Goal: Transaction & Acquisition: Purchase product/service

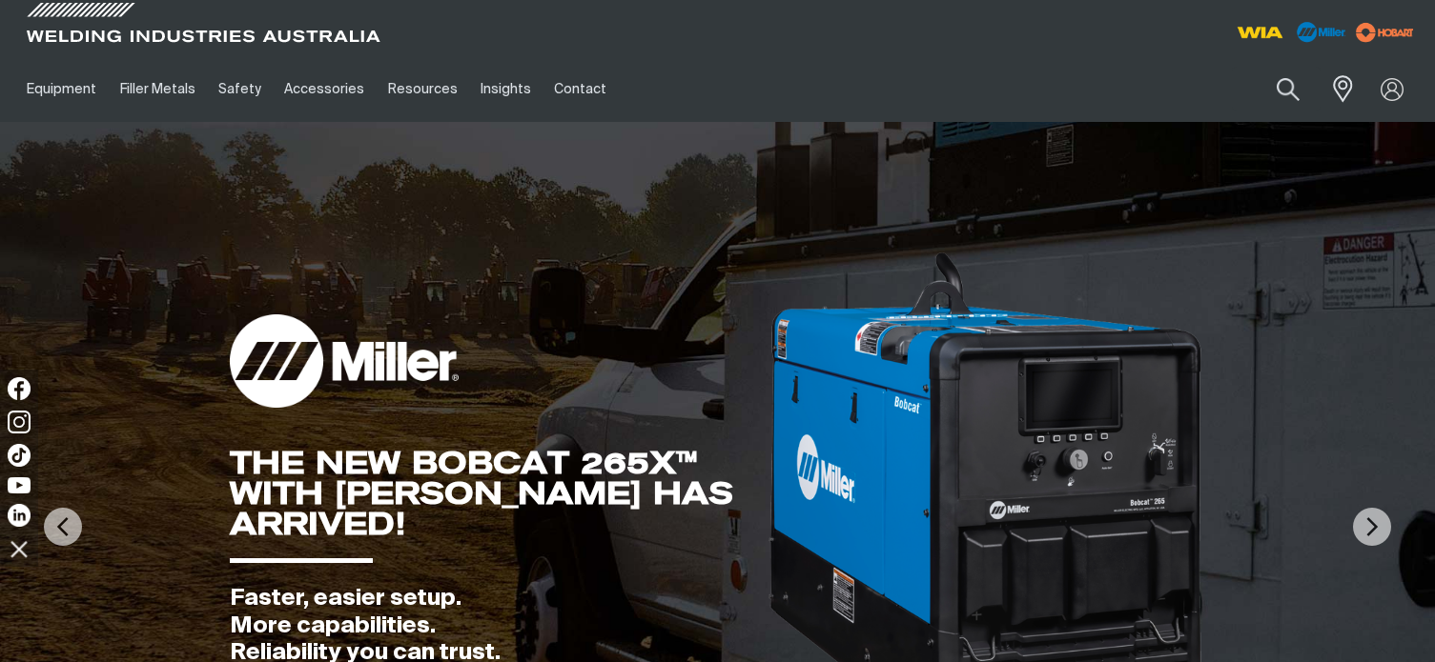
click at [1311, 113] on div "Search When search results are available use up and down arrows to review and e…" at bounding box center [1244, 89] width 351 height 66
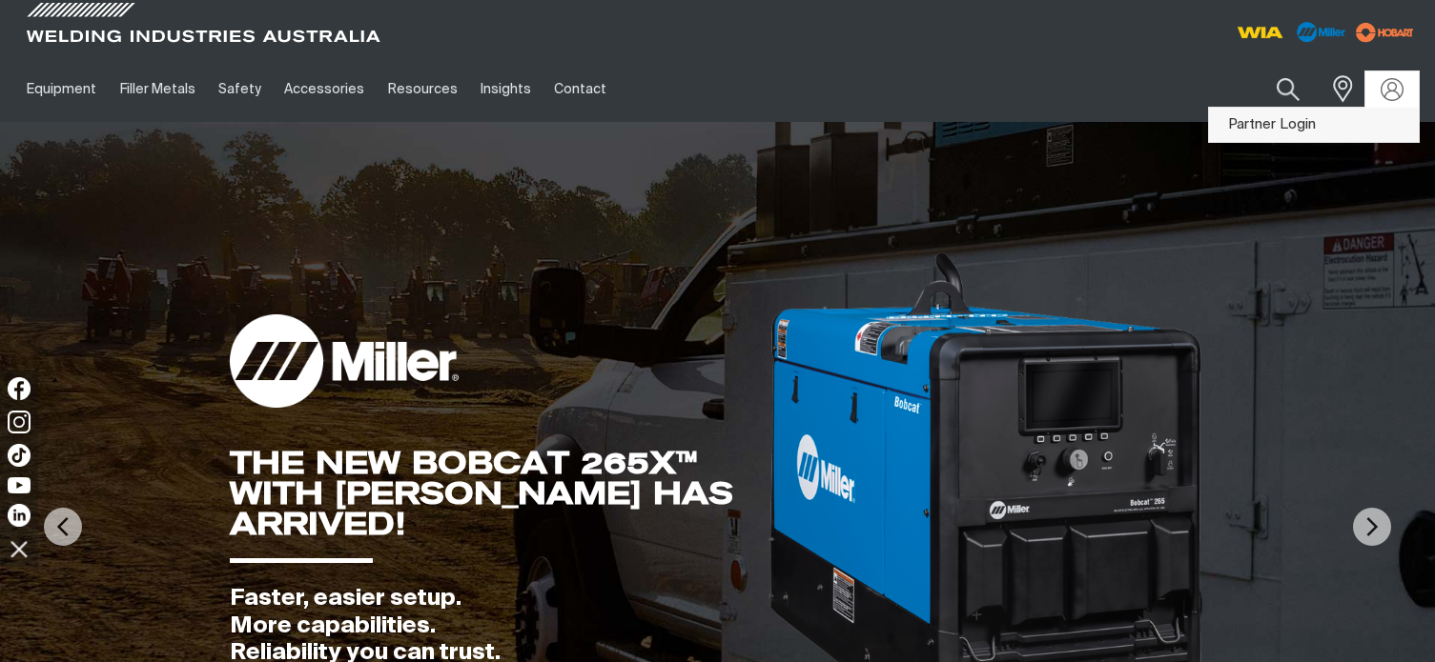
click at [1300, 124] on link "Partner Login" at bounding box center [1314, 125] width 210 height 35
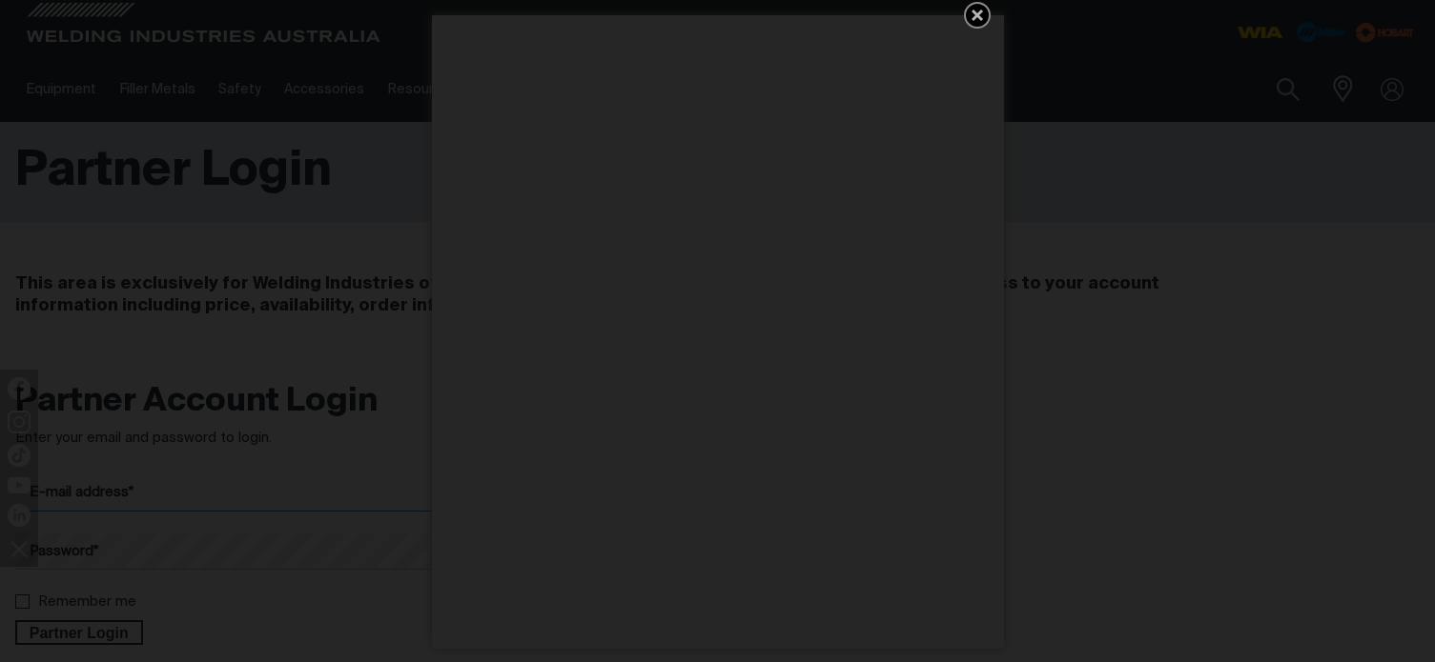
type input "[EMAIL_ADDRESS][DOMAIN_NAME]"
click at [980, 17] on icon "Get 5 WIA Welding Guides Free!" at bounding box center [976, 15] width 11 height 11
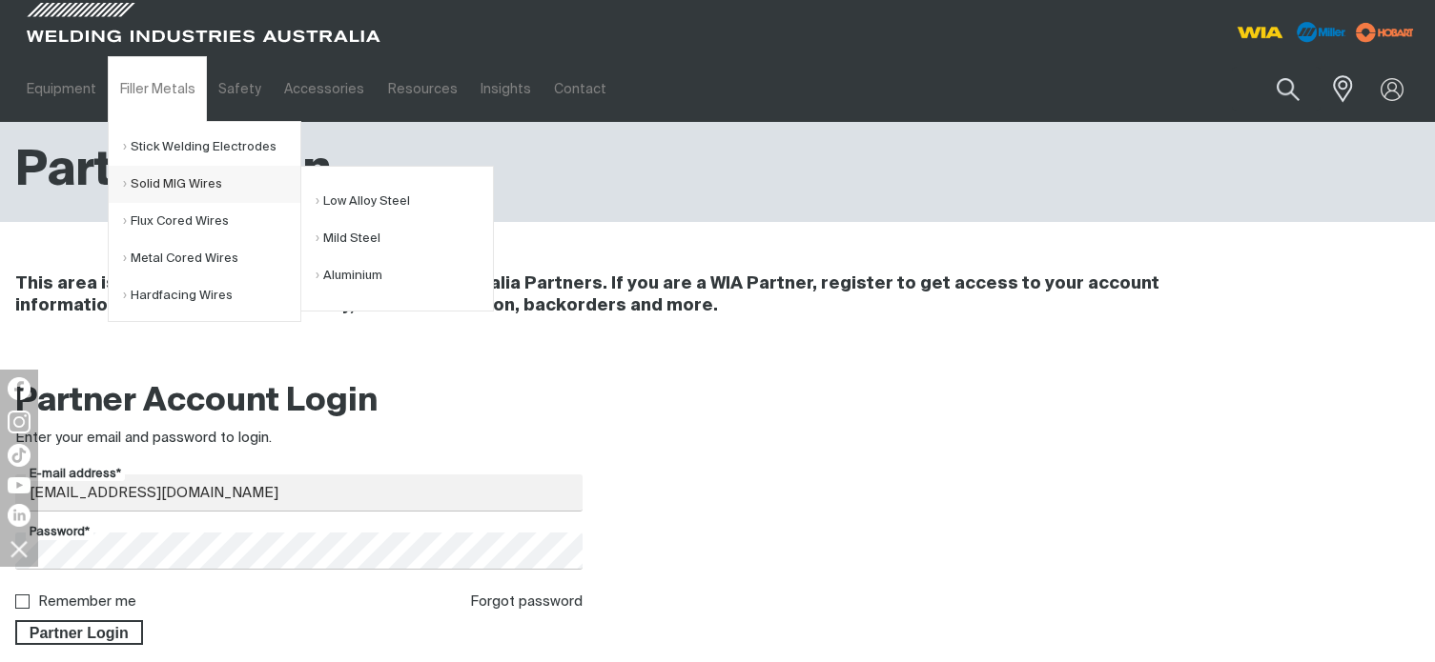
click at [173, 185] on link "Solid MIG Wires" at bounding box center [211, 184] width 177 height 37
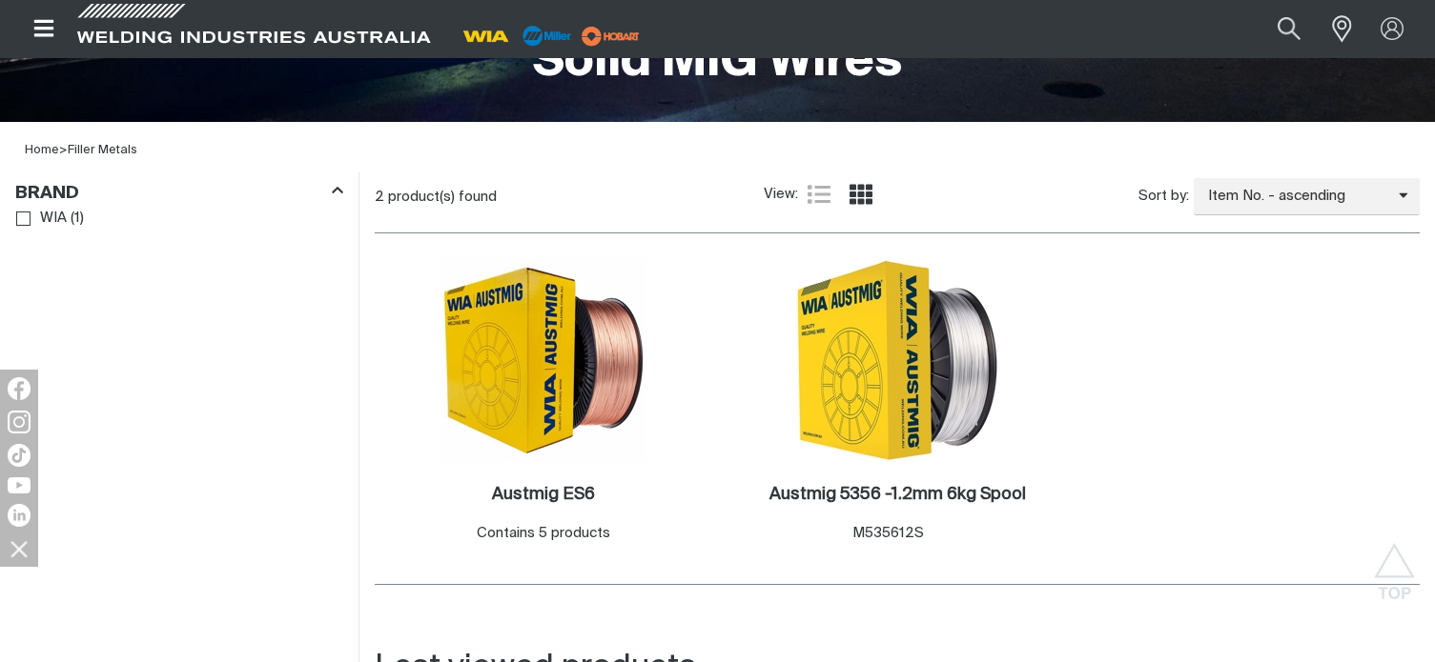
scroll to position [667, 0]
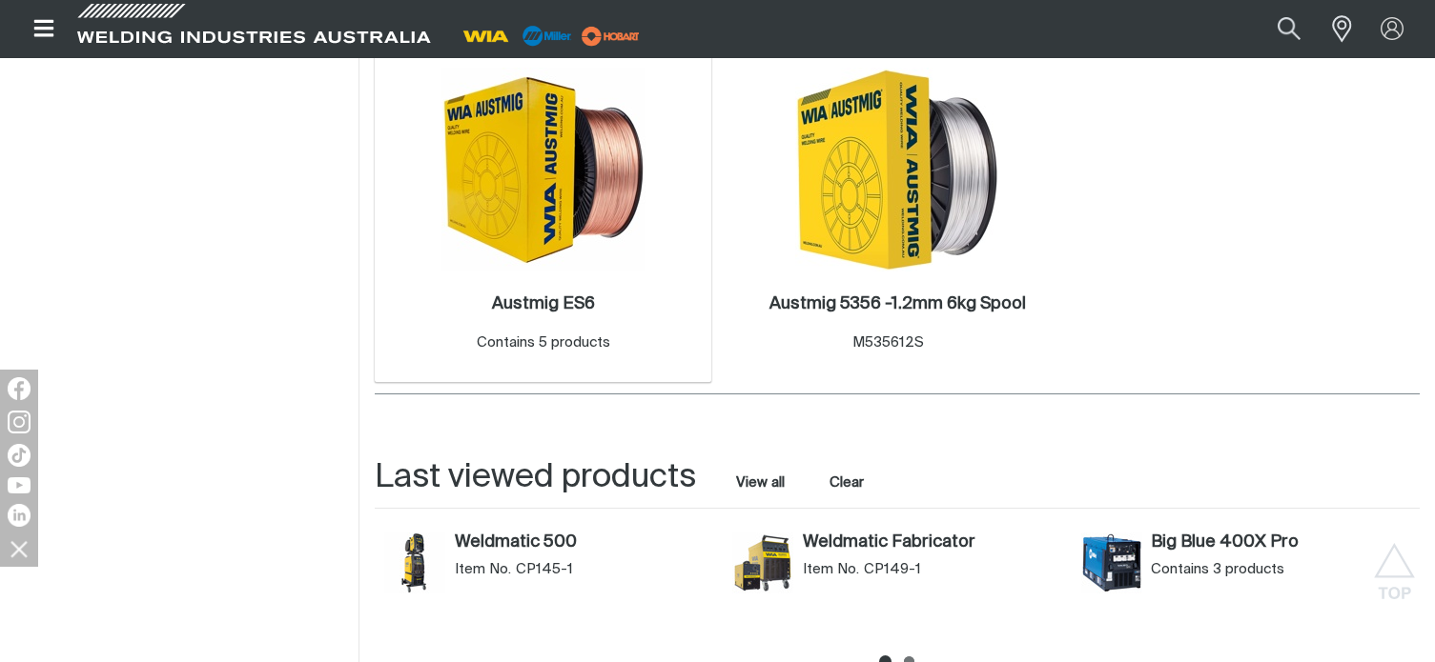
click at [538, 186] on img at bounding box center [543, 170] width 204 height 204
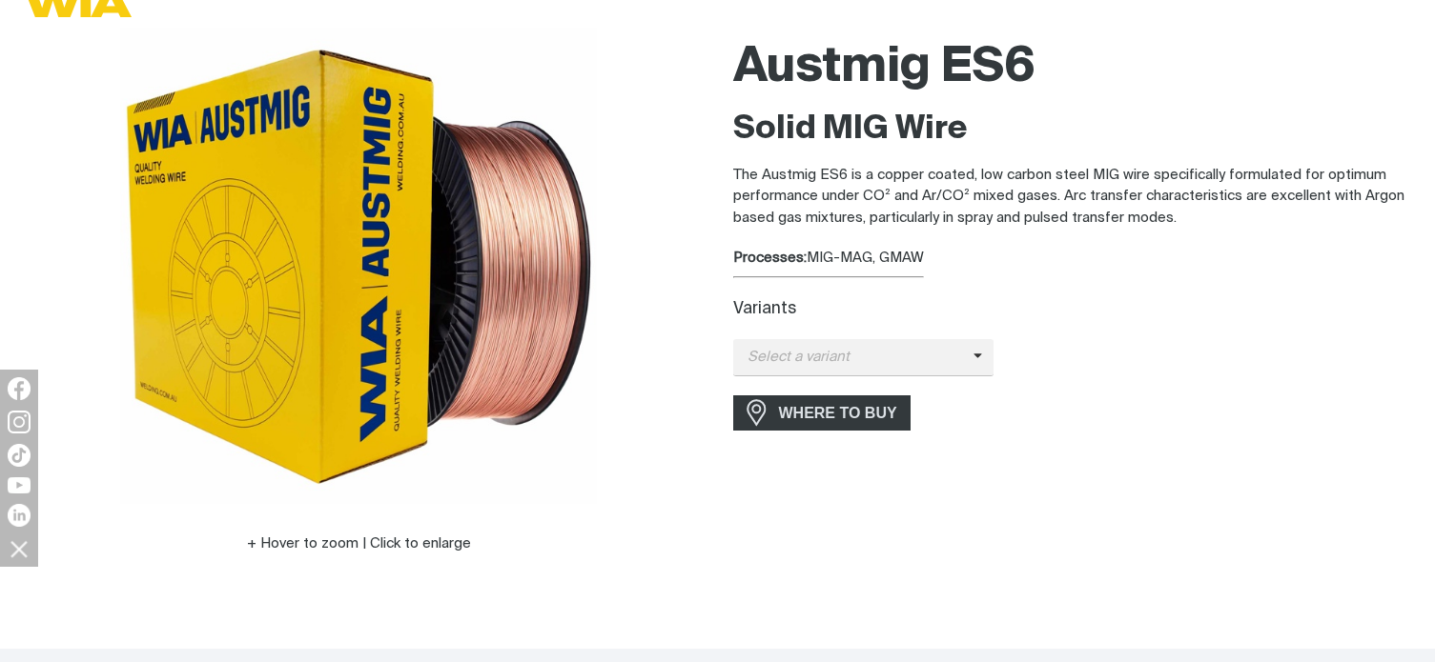
scroll to position [286, 0]
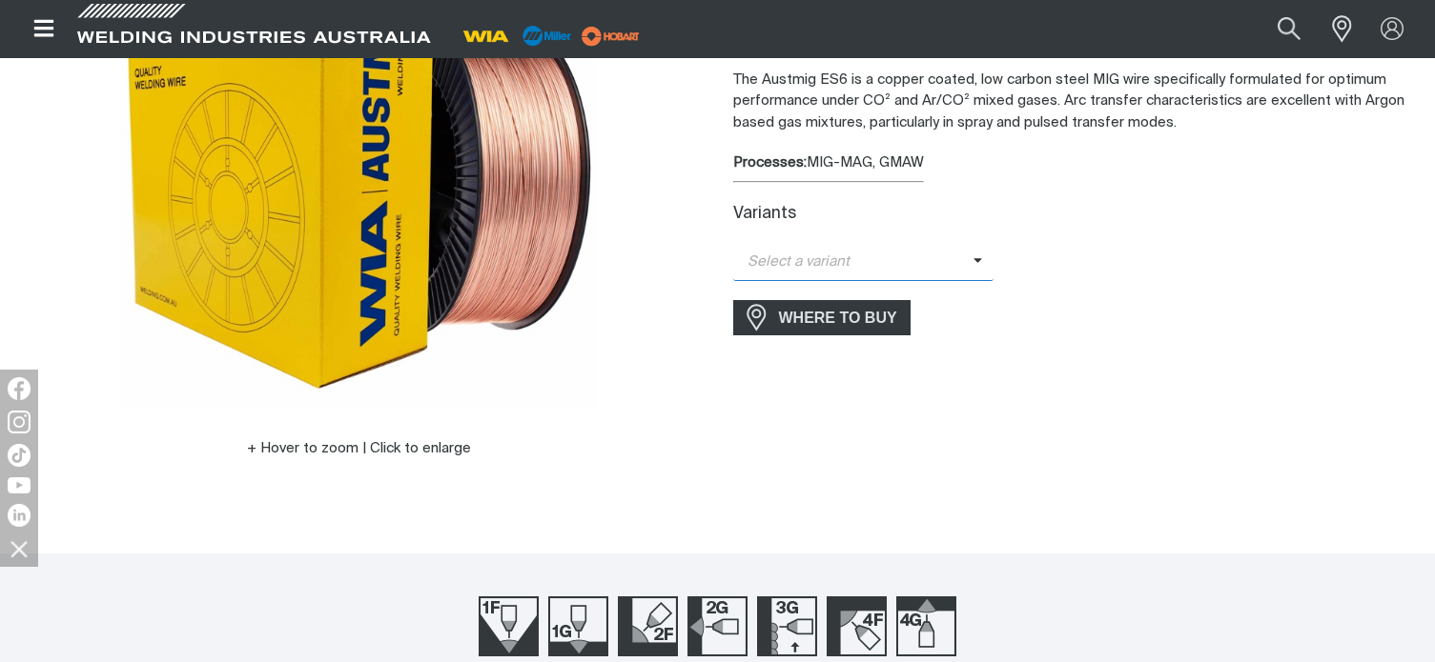
click at [959, 258] on span "Select a variant" at bounding box center [853, 263] width 240 height 22
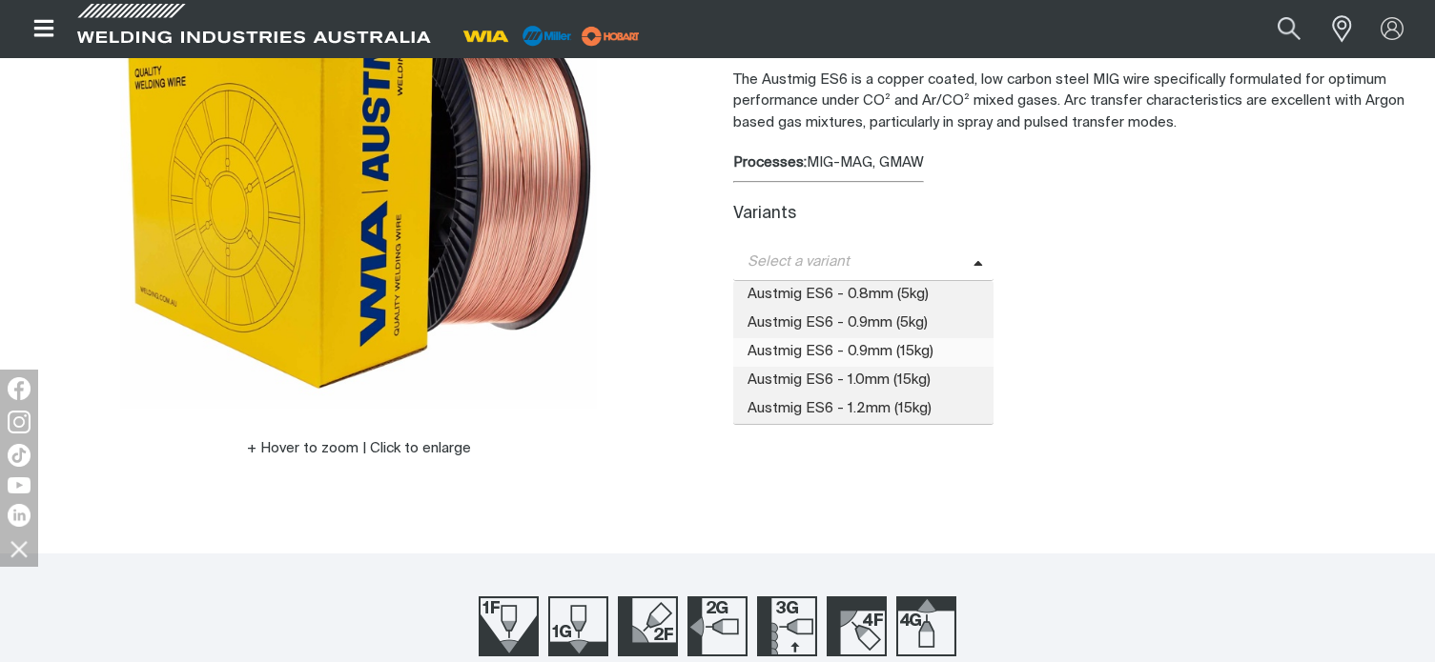
click at [895, 355] on span "Austmig ES6 - 0.9mm (15kg)" at bounding box center [863, 352] width 261 height 29
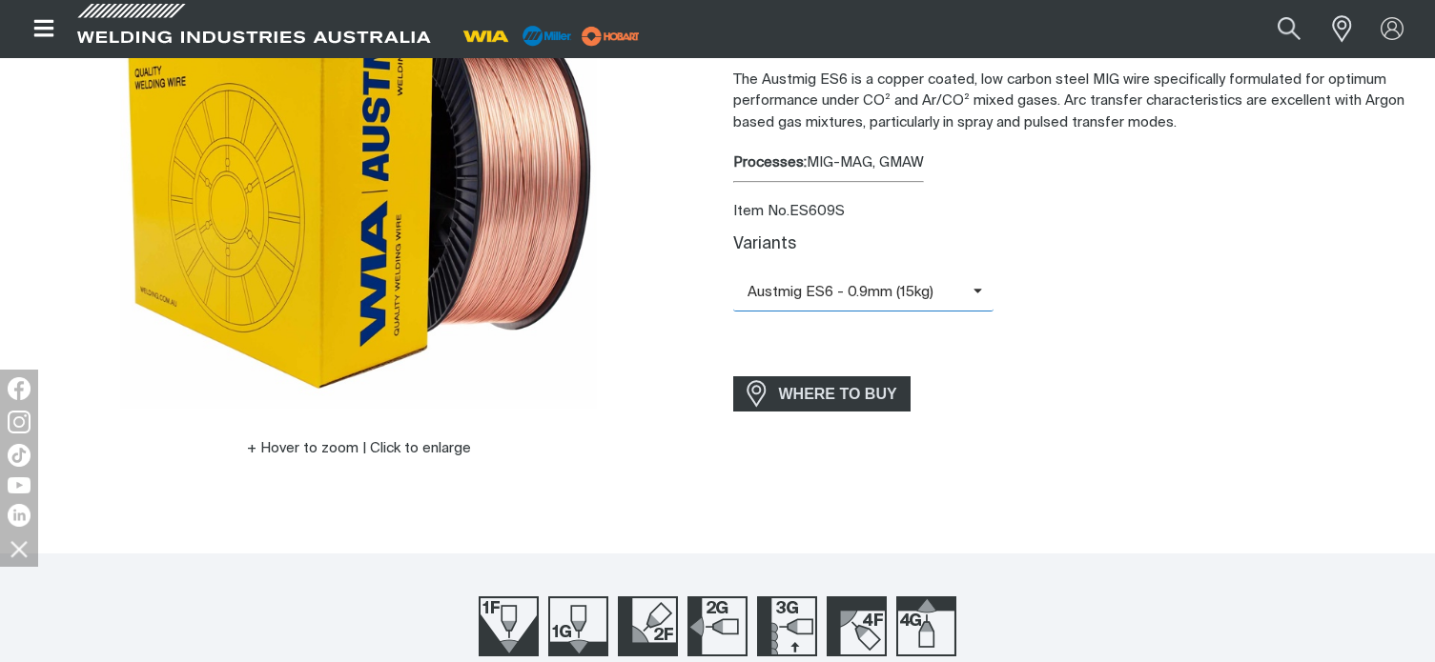
scroll to position [95, 0]
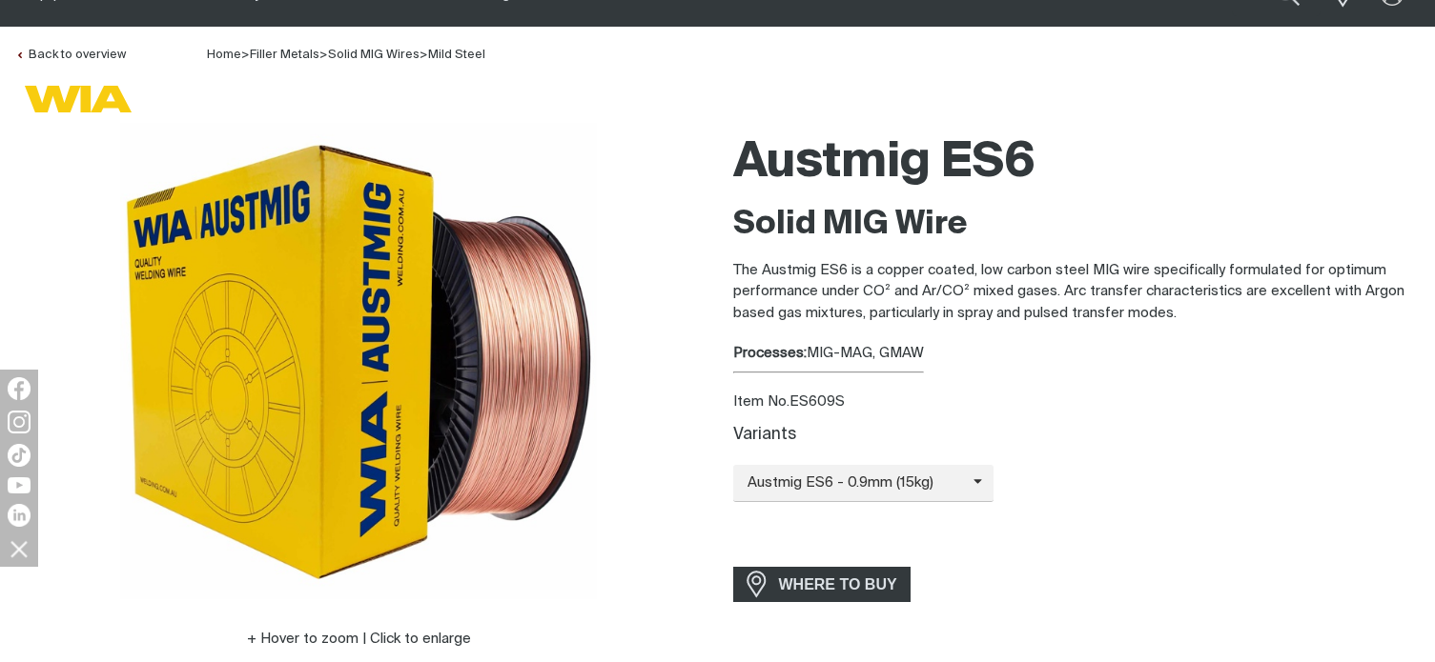
click at [1096, 478] on div "Austmig ES6 - 0.9mm (15kg) Austmig ES6 - 0.8mm (5kg) Austmig ES6 - 0.9mm (5kg) …" at bounding box center [1076, 483] width 687 height 37
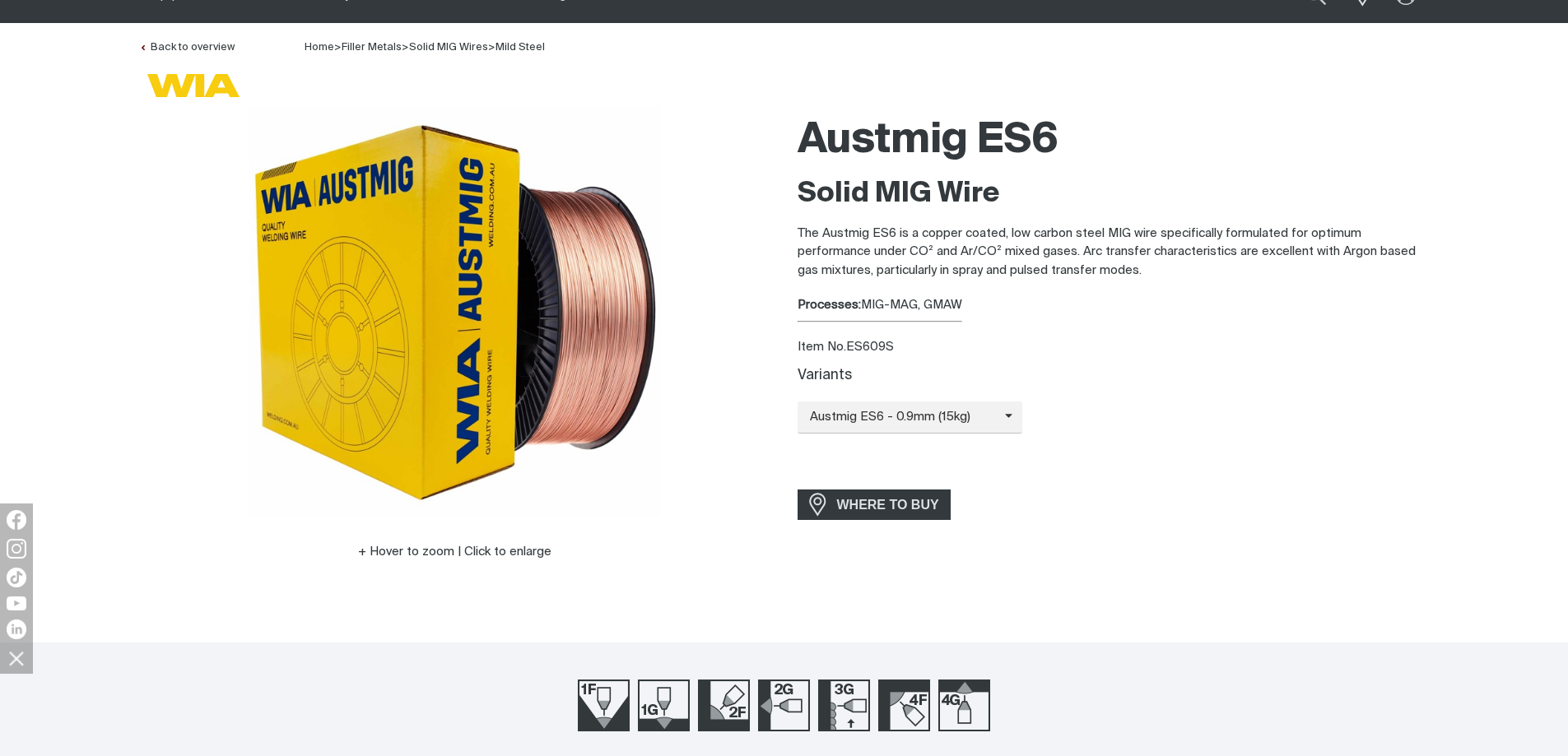
scroll to position [0, 0]
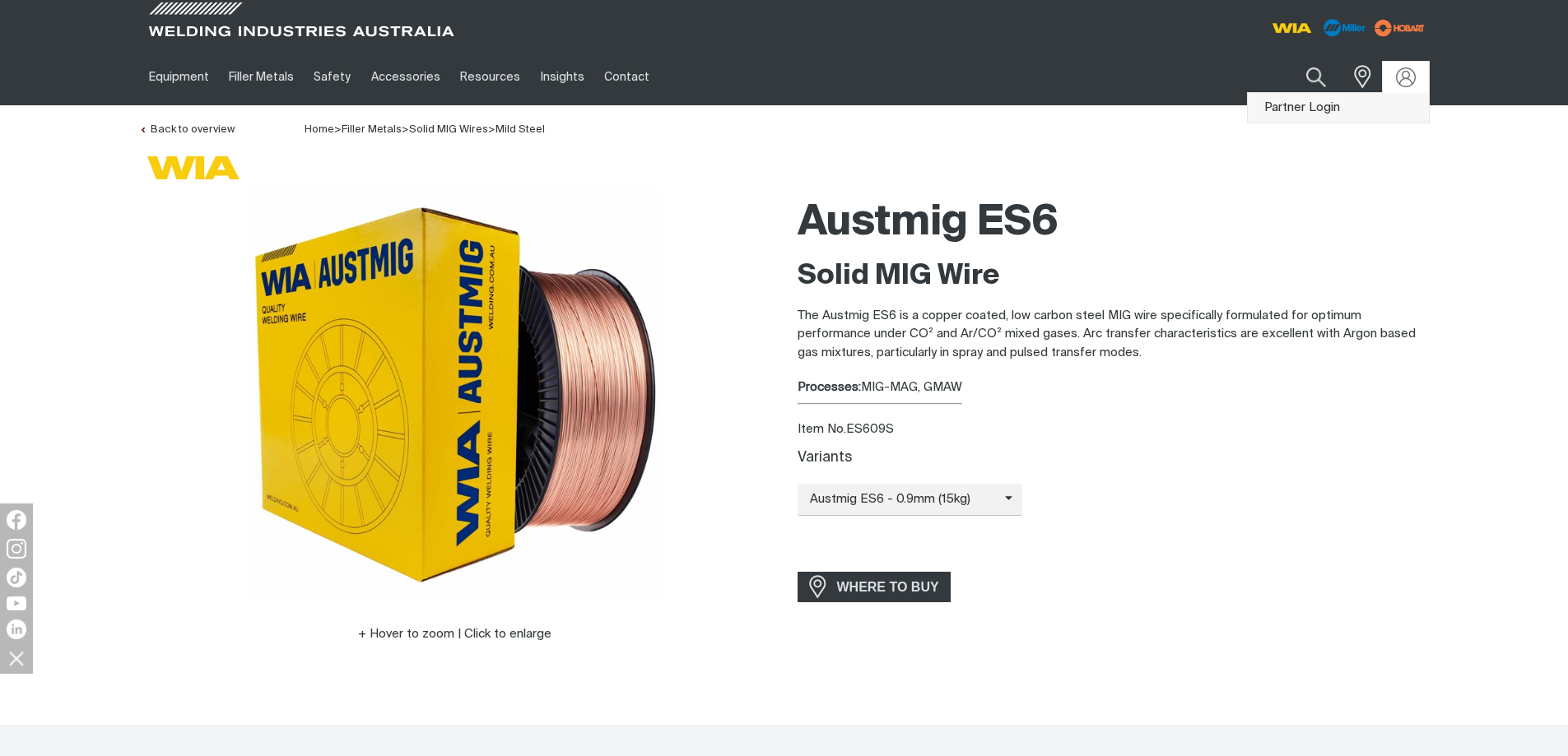
click at [1238, 108] on link "Partner Login" at bounding box center [1338, 108] width 181 height 30
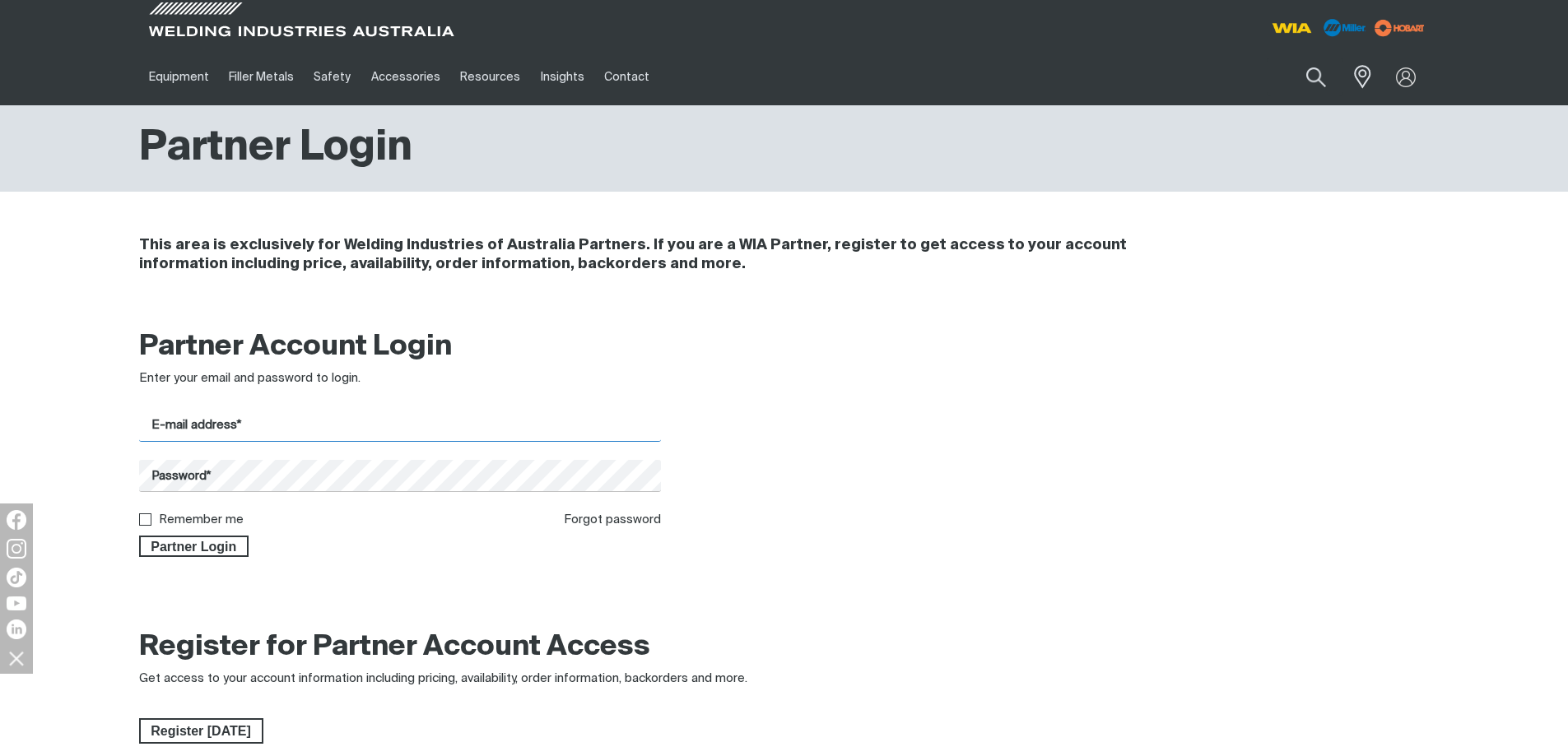
type input "[EMAIL_ADDRESS][DOMAIN_NAME]"
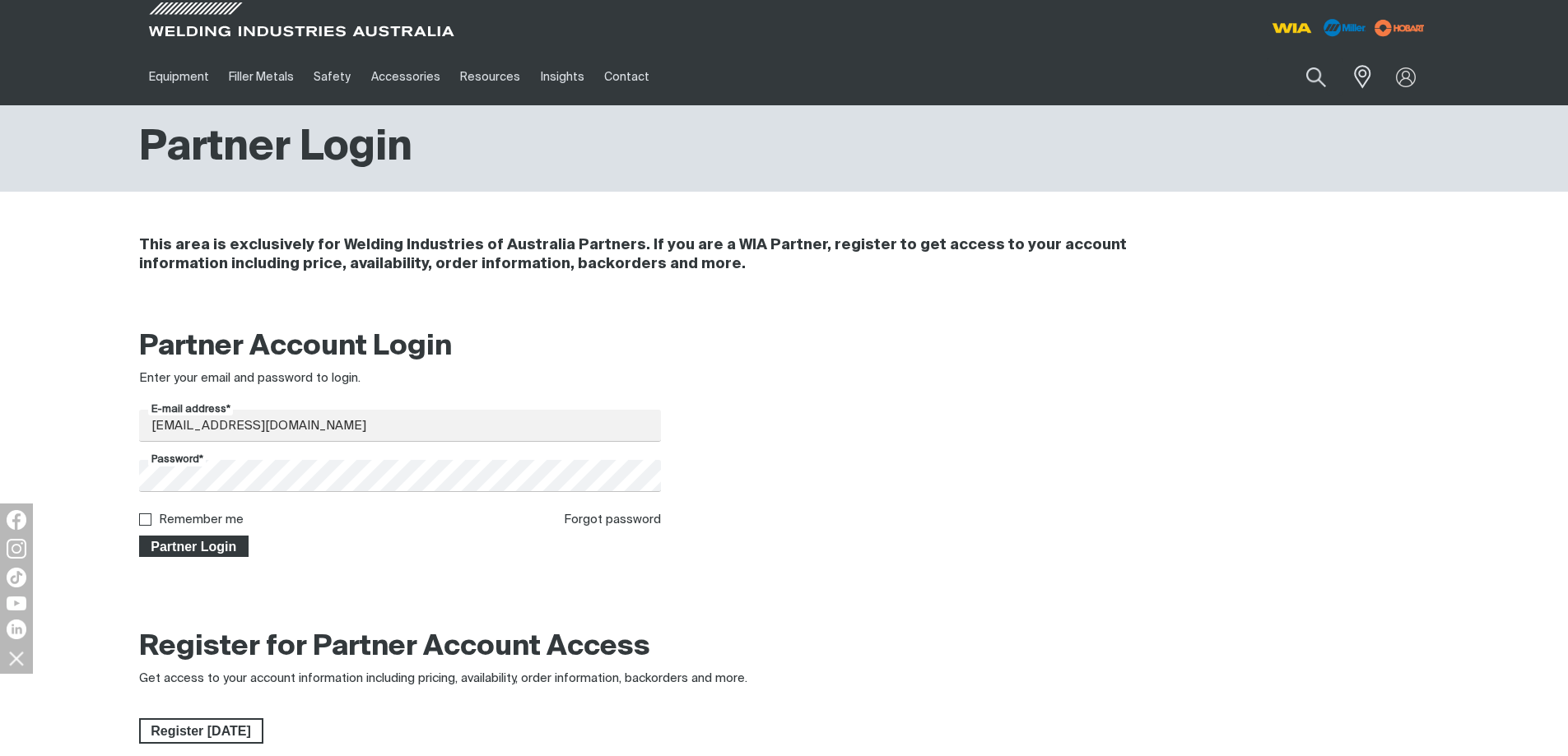
click at [195, 551] on span "Partner Login" at bounding box center [194, 546] width 107 height 22
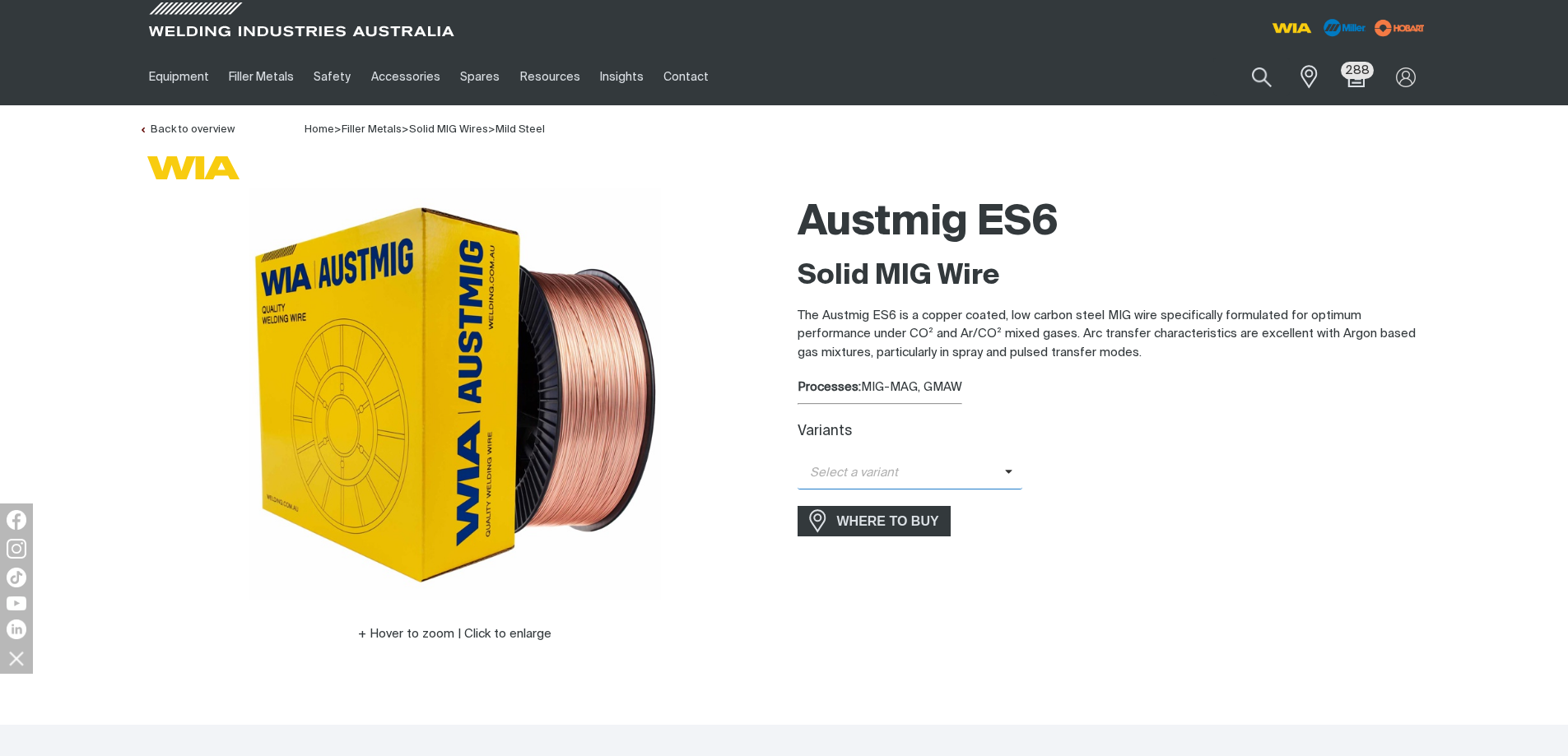
click at [984, 476] on span "Select a variant" at bounding box center [901, 474] width 207 height 19
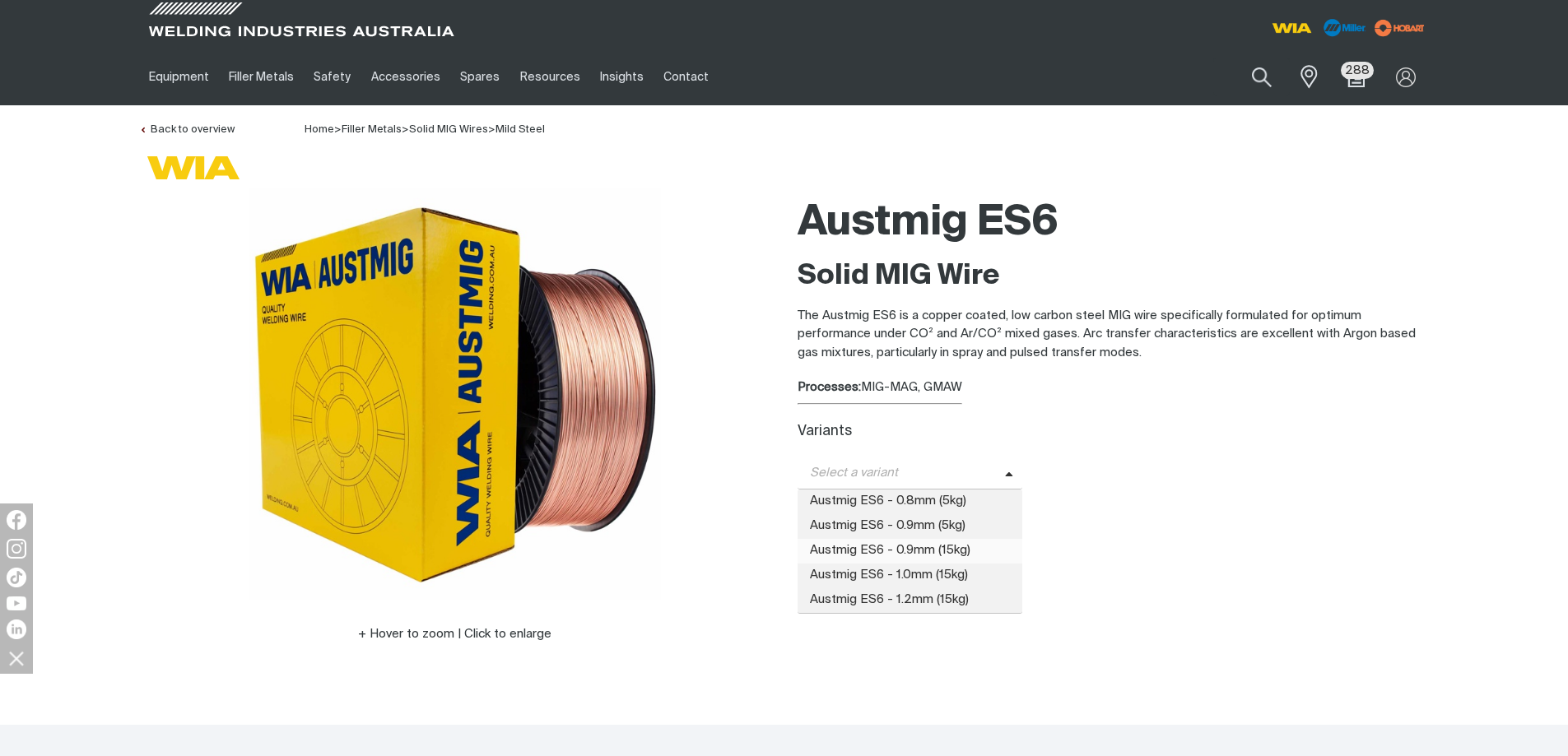
click at [914, 552] on span "Austmig ES6 - 0.9mm (15kg)" at bounding box center [910, 551] width 225 height 25
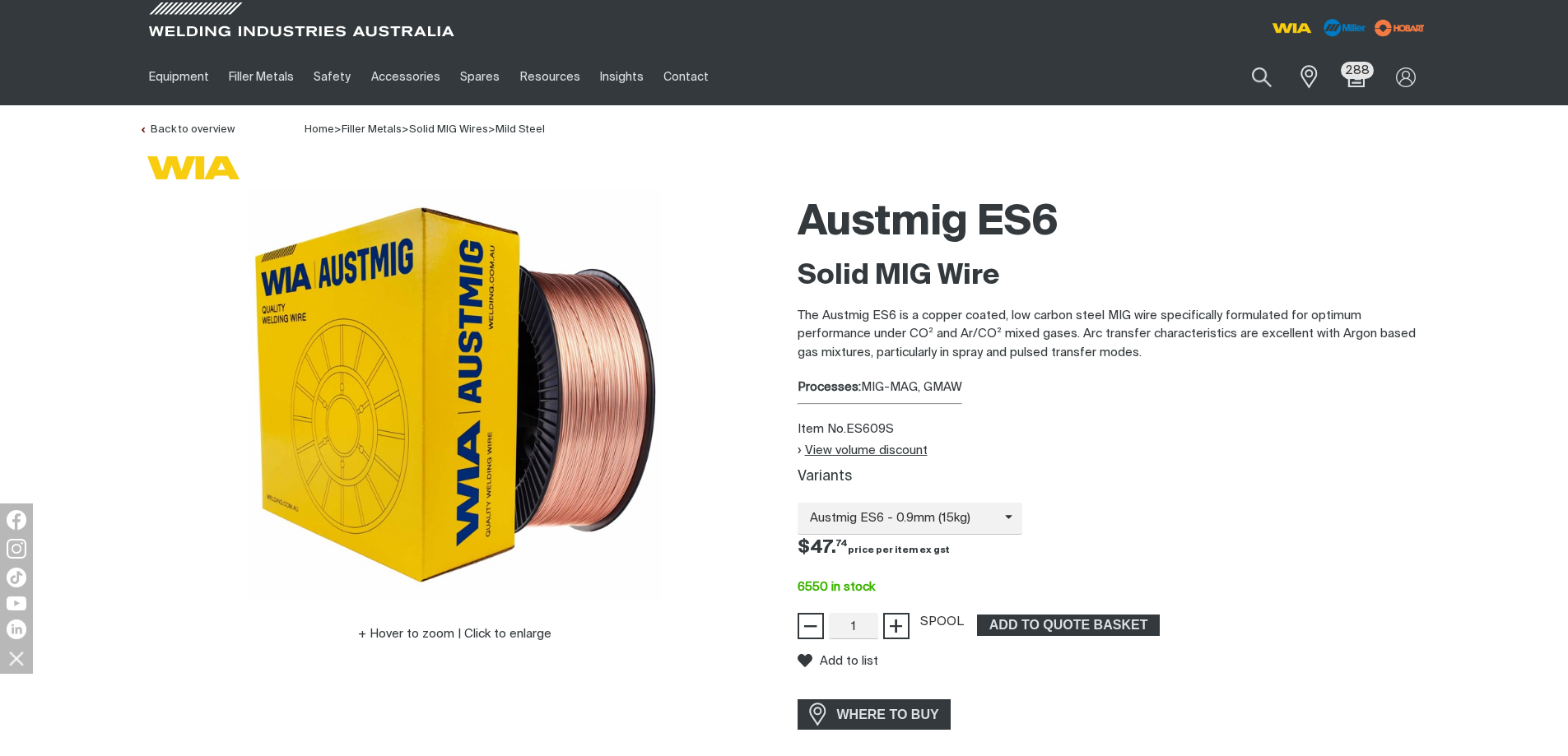
click at [885, 451] on button "View volume discount" at bounding box center [863, 450] width 130 height 14
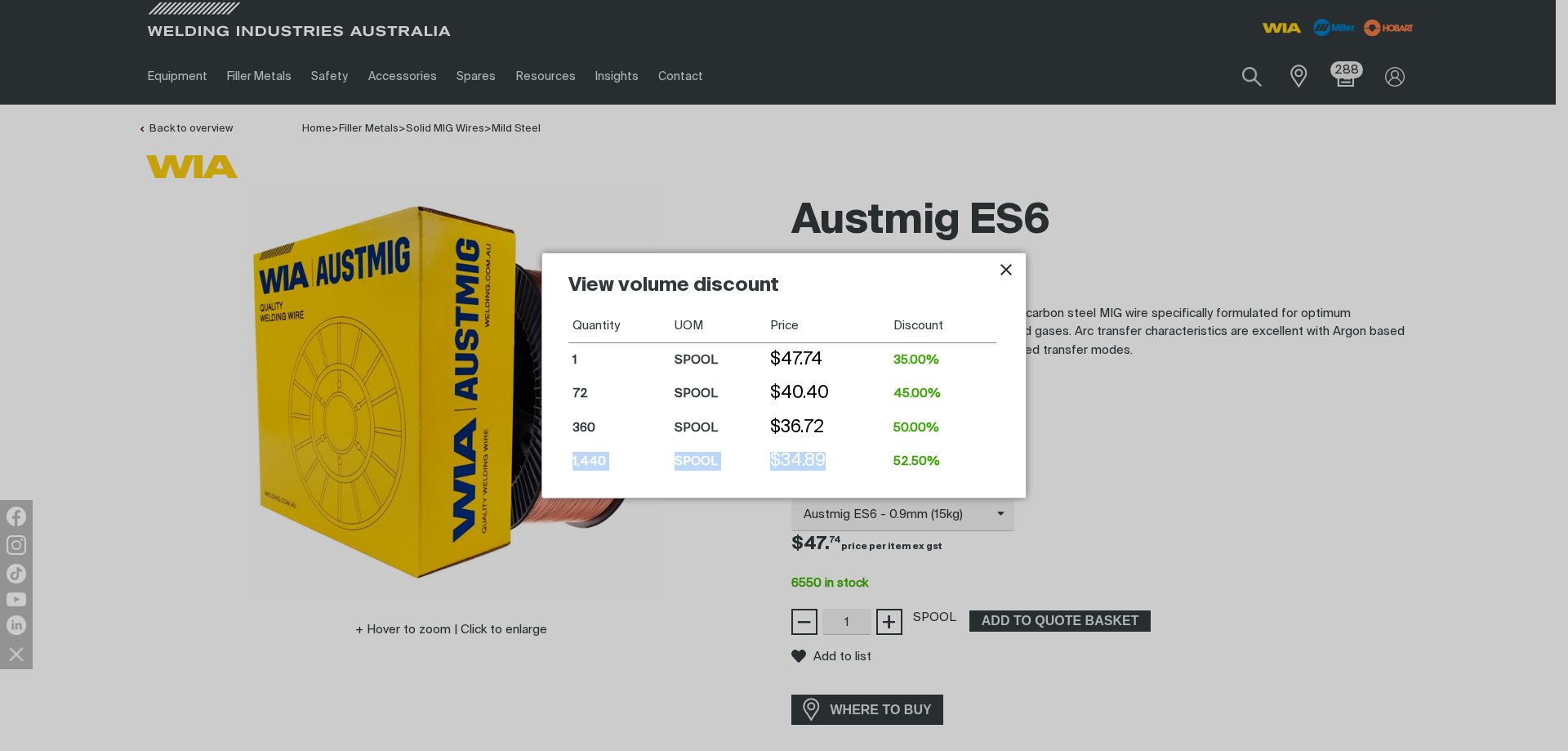
drag, startPoint x: 572, startPoint y: 462, endPoint x: 835, endPoint y: 465, distance: 263.0
click at [835, 465] on tr "1,440 SPOOL $34.89 52.50%" at bounding box center [781, 461] width 428 height 33
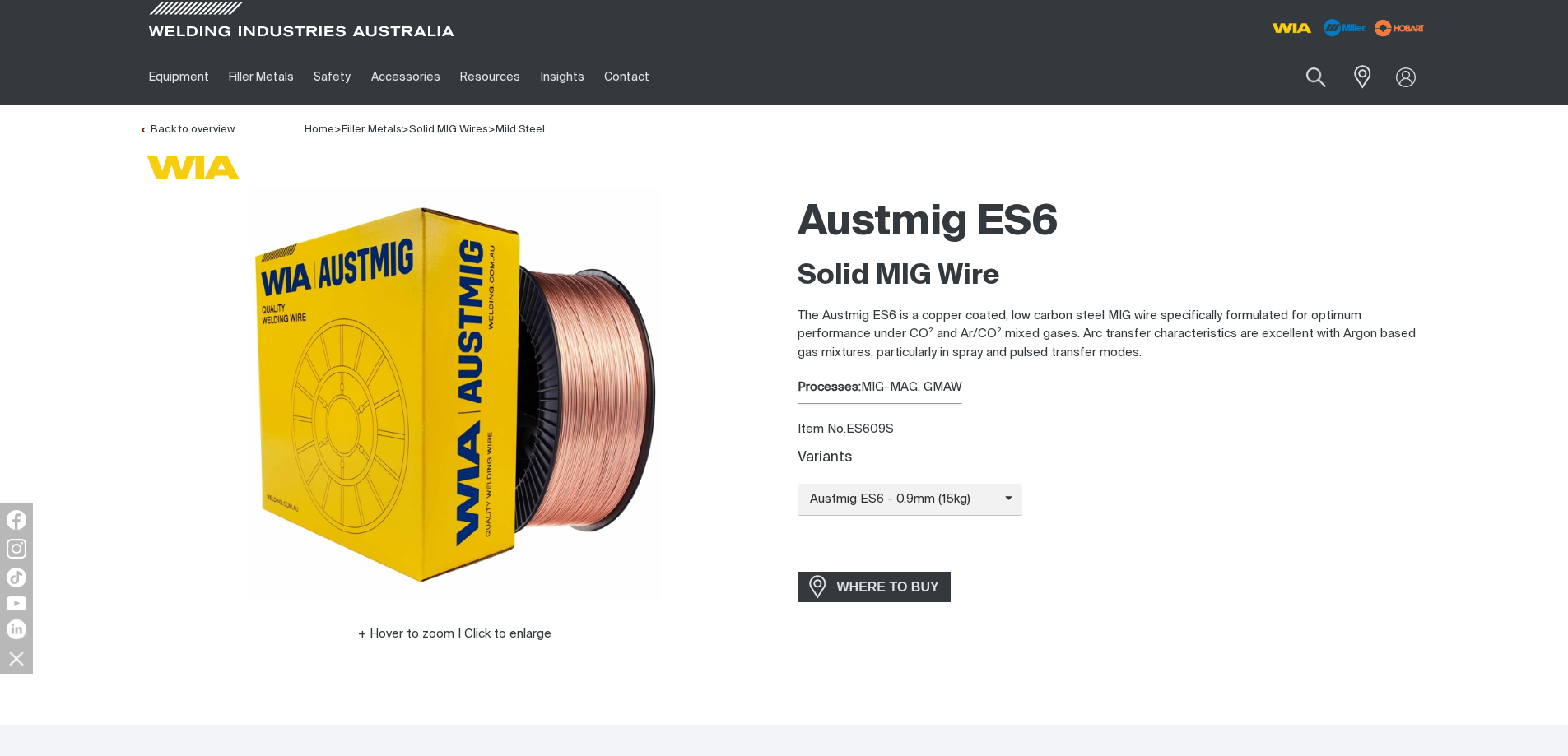
click at [1238, 400] on div "Austmig ES6 Solid MIG Wire The Austmig ES6 is a copper coated, low carbon steel…" at bounding box center [1114, 438] width 632 height 501
click at [1238, 107] on link "Partner Login" at bounding box center [1338, 108] width 181 height 30
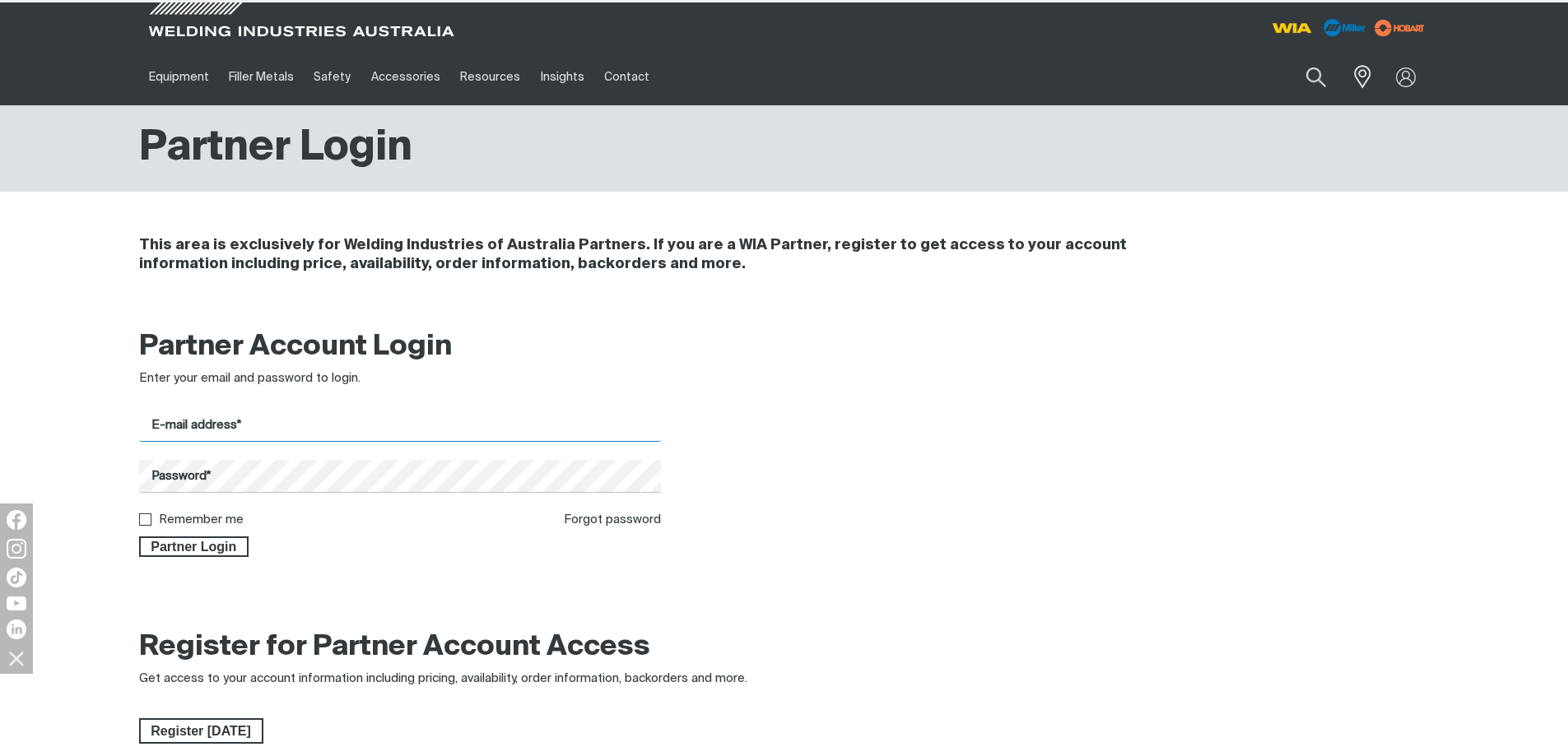
type input "[EMAIL_ADDRESS][DOMAIN_NAME]"
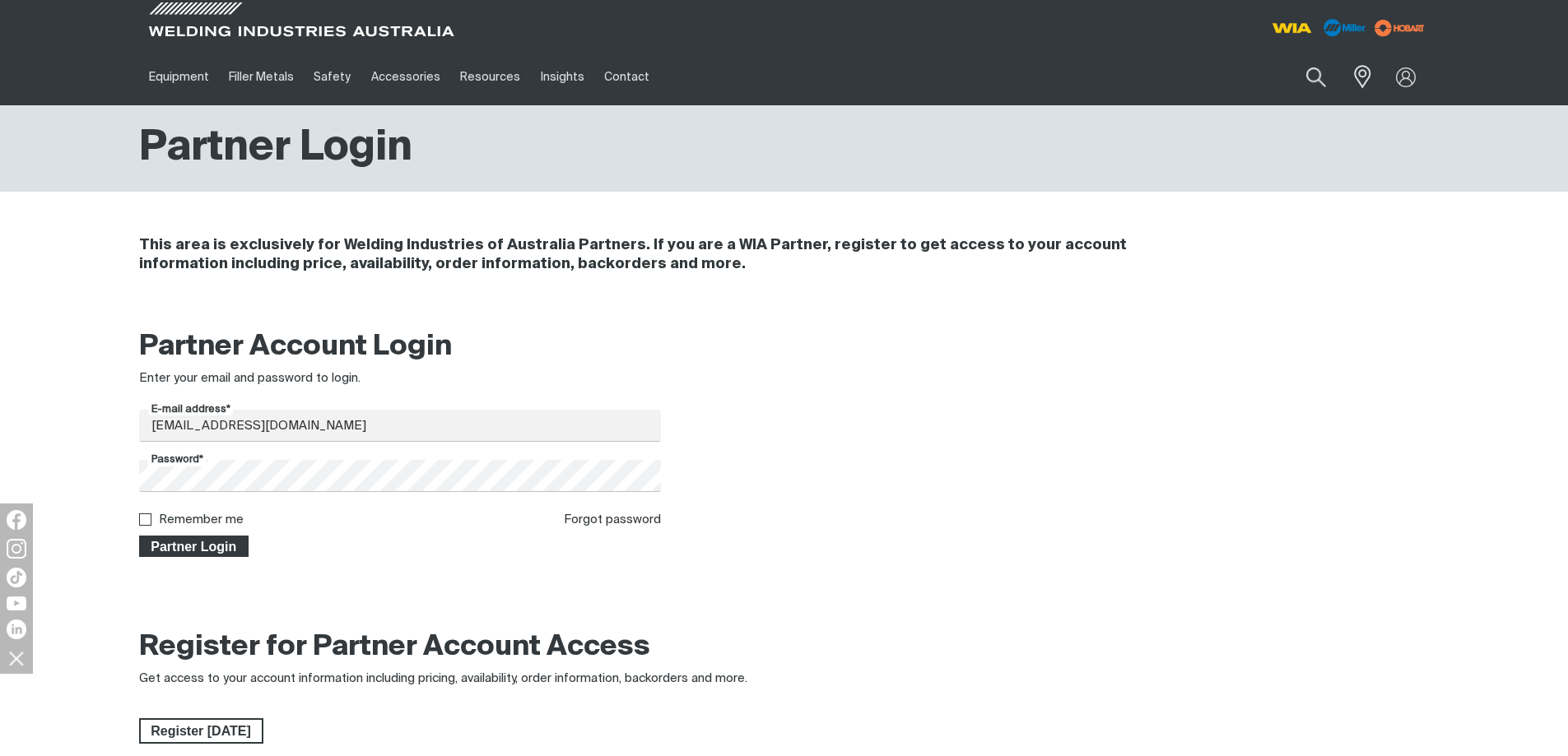
click at [222, 545] on span "Partner Login" at bounding box center [194, 546] width 107 height 22
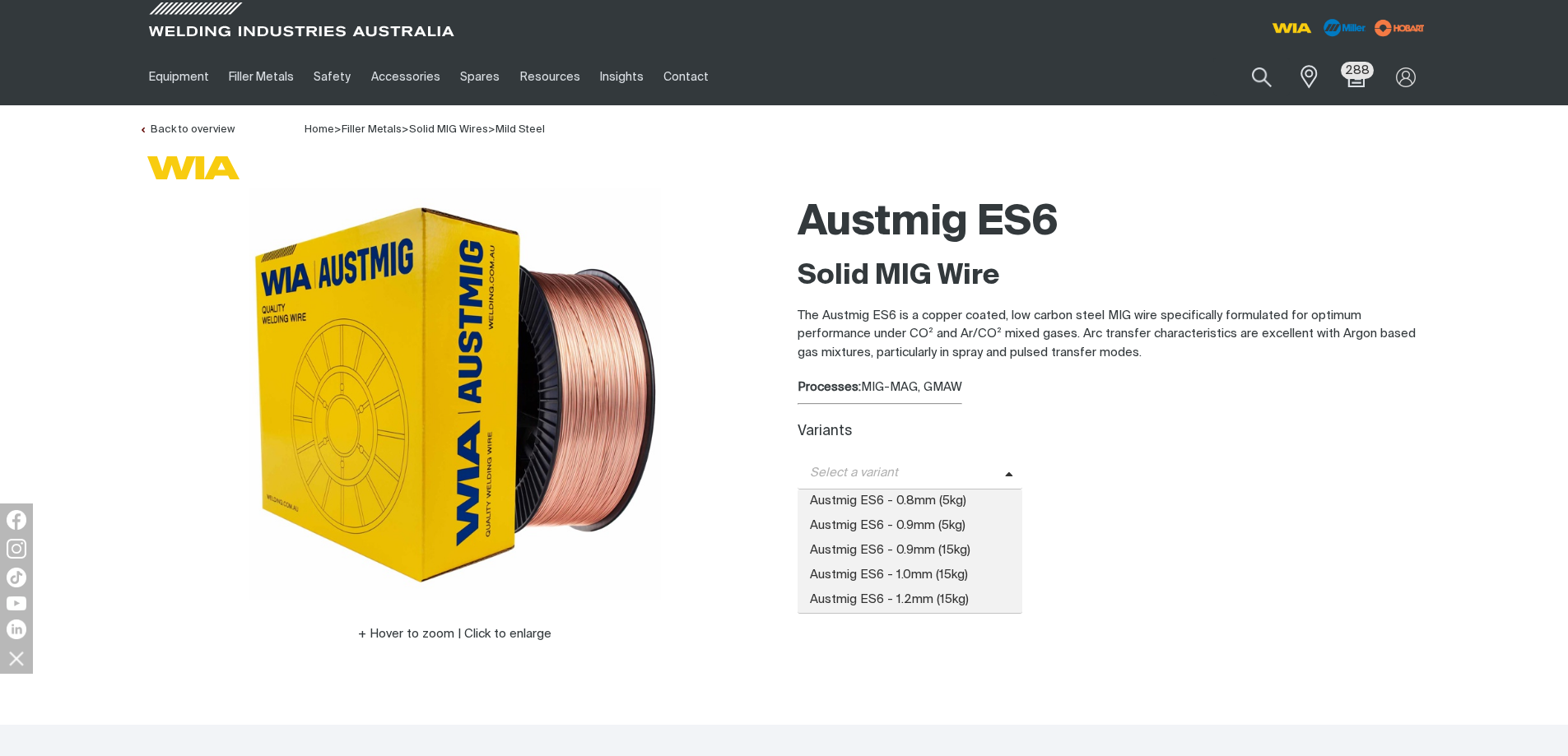
click at [989, 472] on span "Select a variant" at bounding box center [901, 474] width 207 height 19
click at [944, 546] on span "Austmig ES6 - 0.9mm (15kg)" at bounding box center [910, 551] width 225 height 25
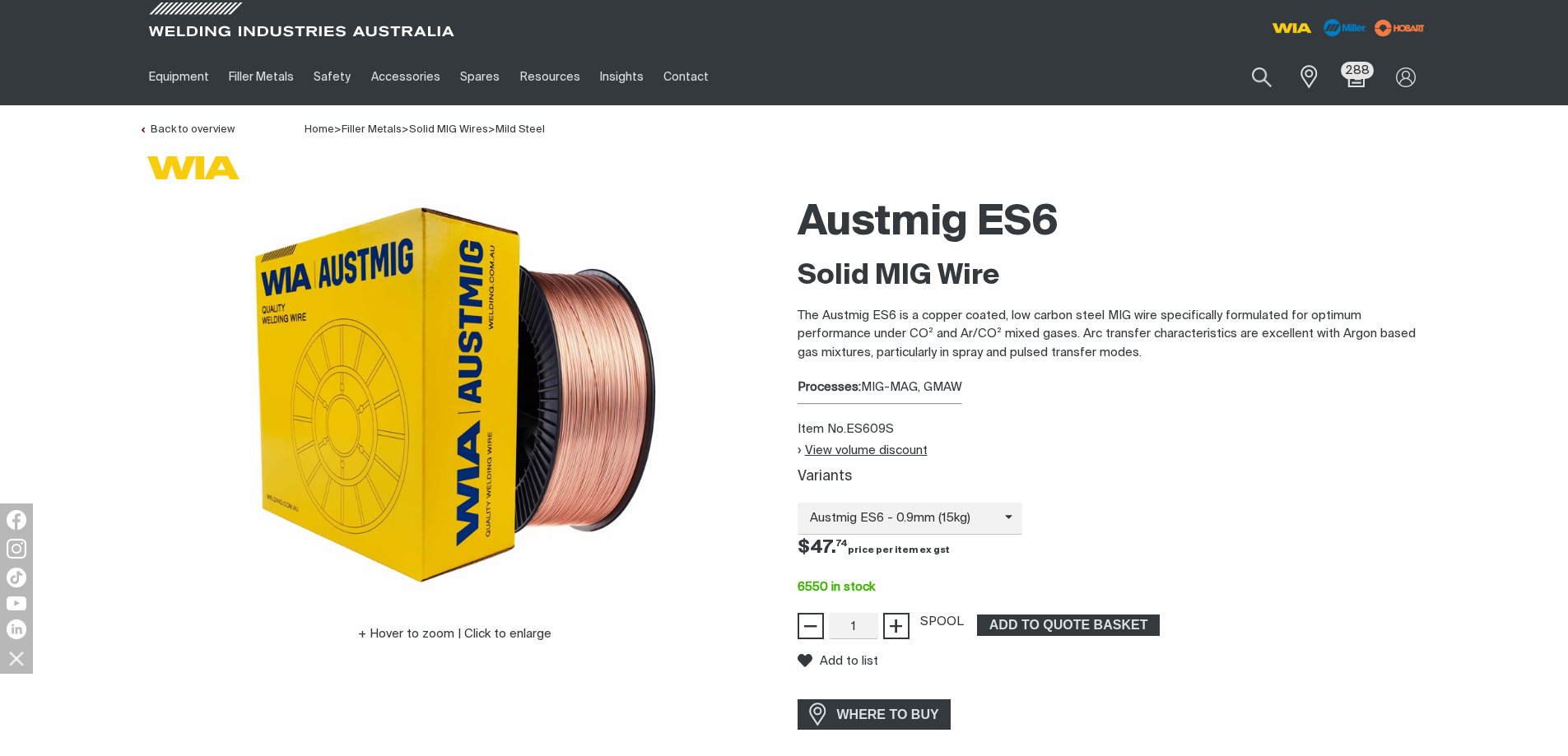
click at [834, 449] on button "View volume discount" at bounding box center [863, 450] width 130 height 14
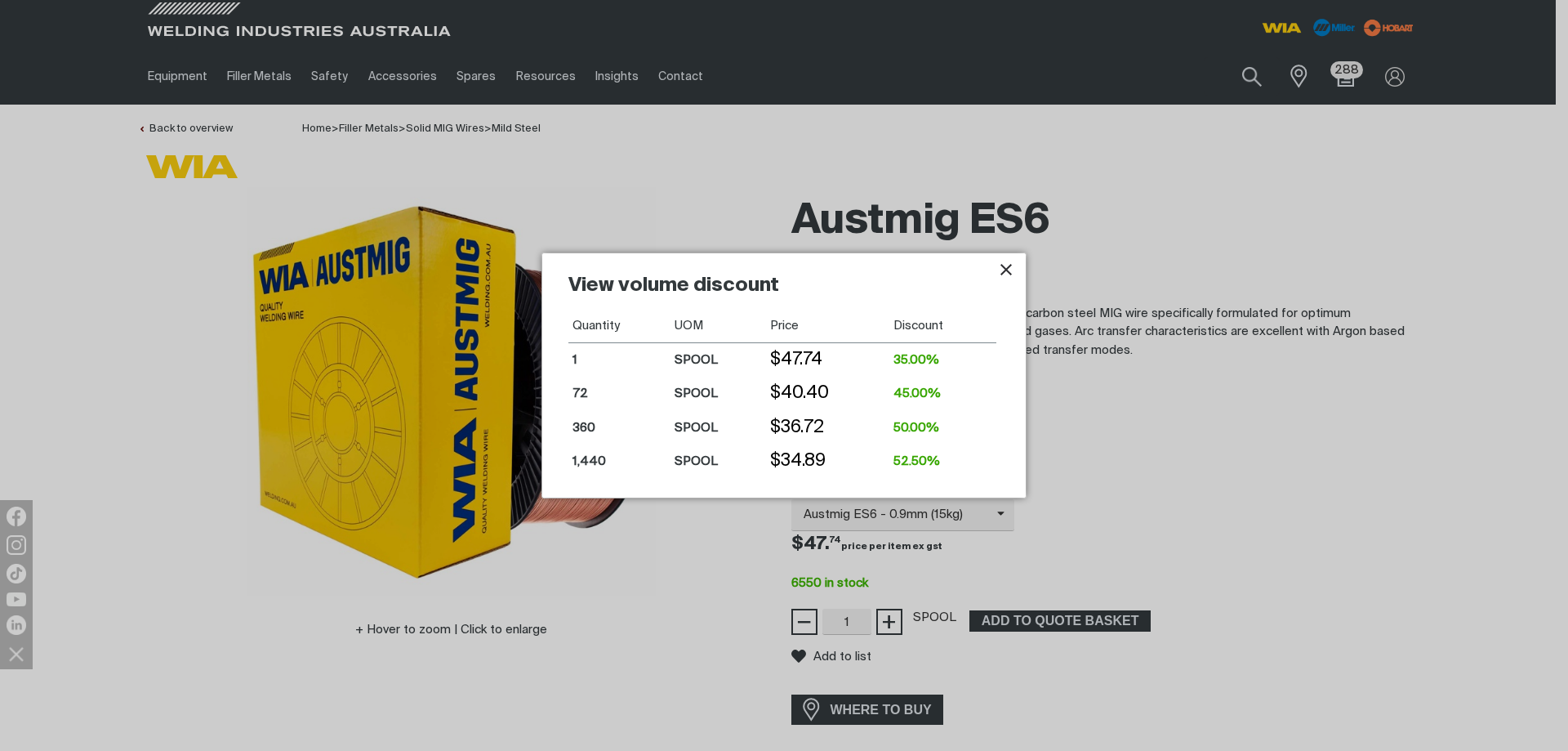
click at [1008, 270] on icon "Close pop-up overlay" at bounding box center [1006, 269] width 20 height 20
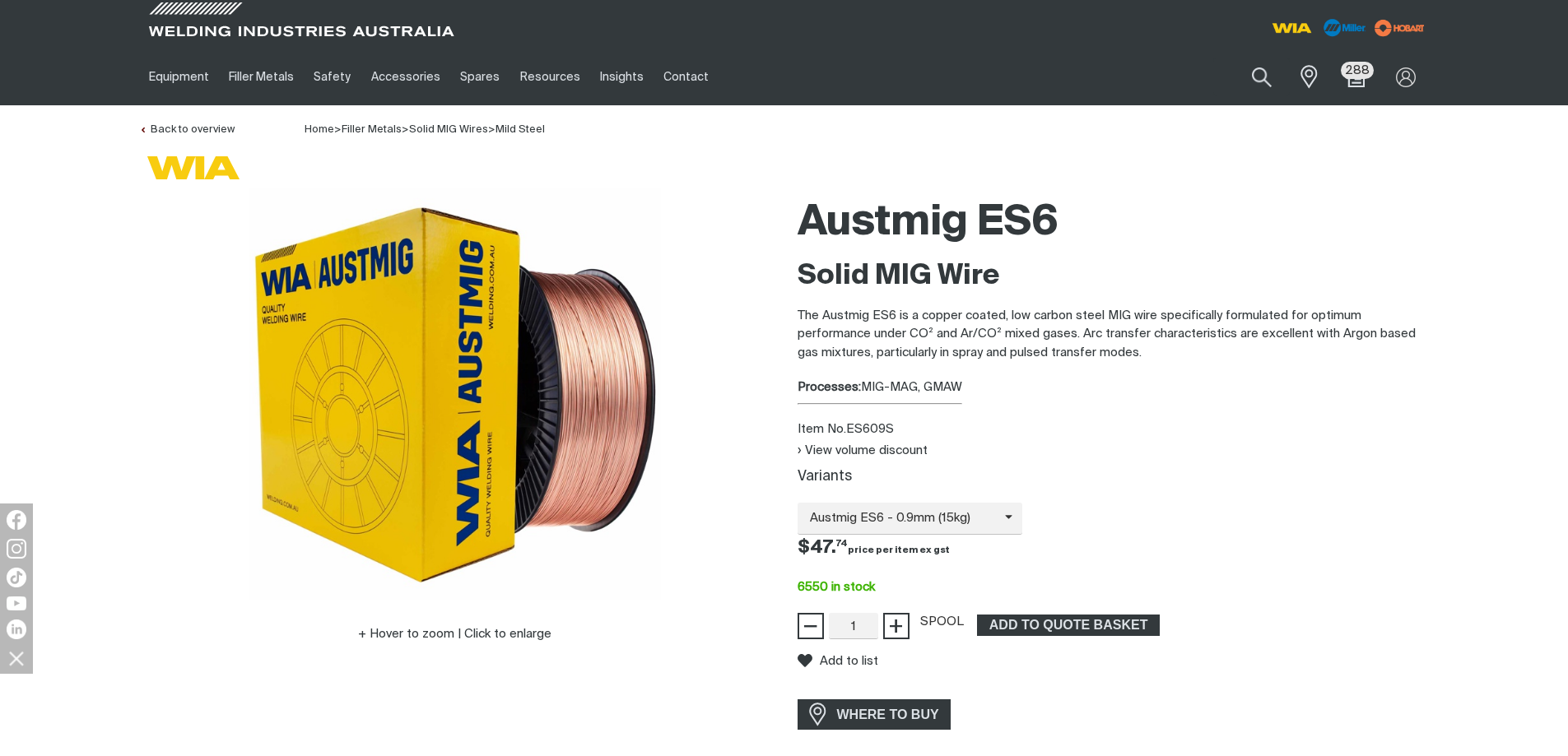
click at [1206, 234] on h1 "Austmig ES6" at bounding box center [1114, 224] width 632 height 54
